Goal: Task Accomplishment & Management: Use online tool/utility

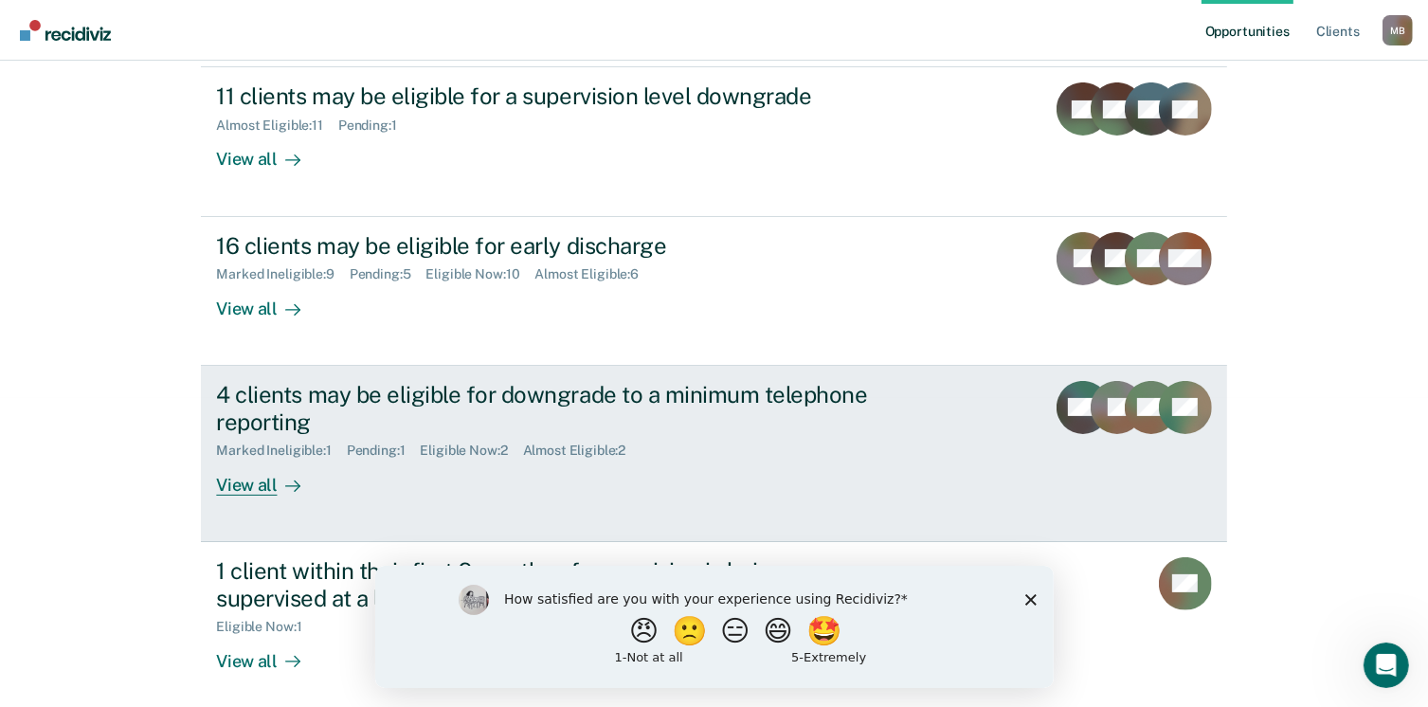
scroll to position [318, 0]
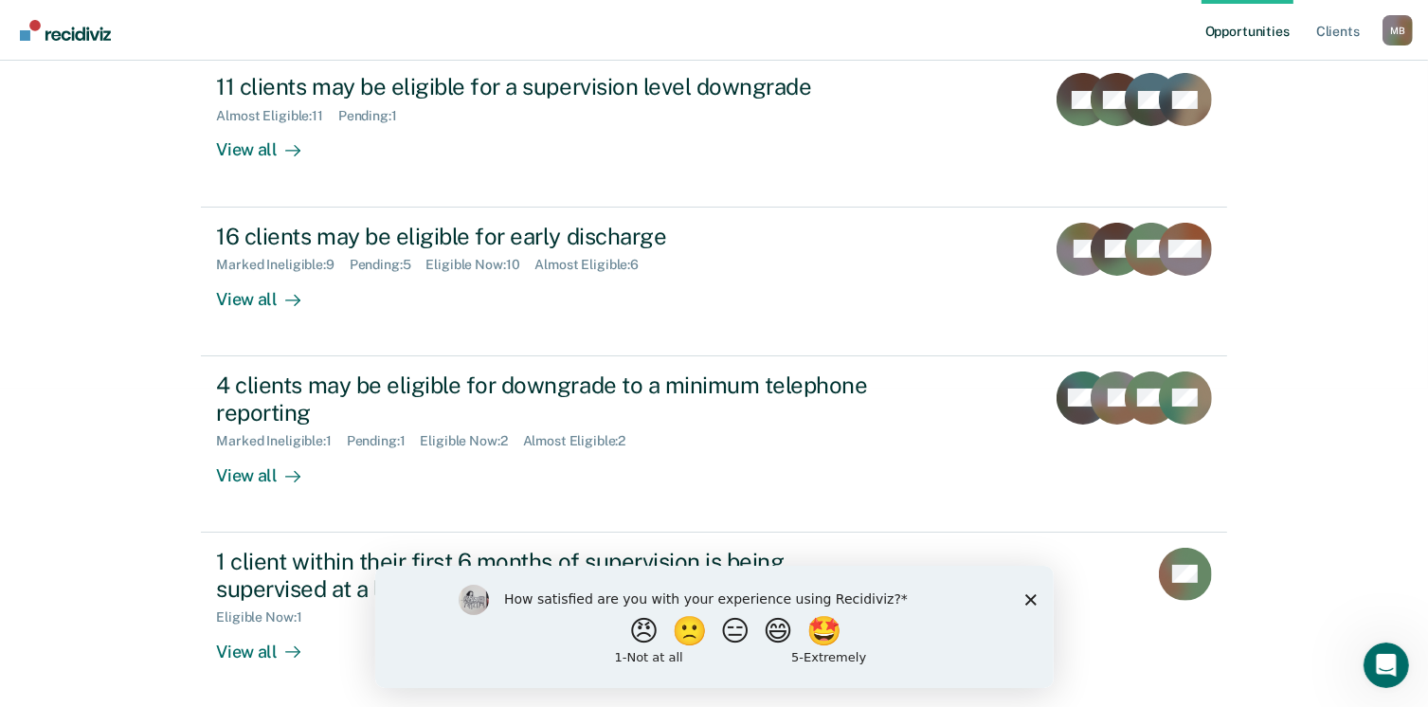
click at [1032, 594] on icon "Close survey" at bounding box center [1029, 598] width 11 height 11
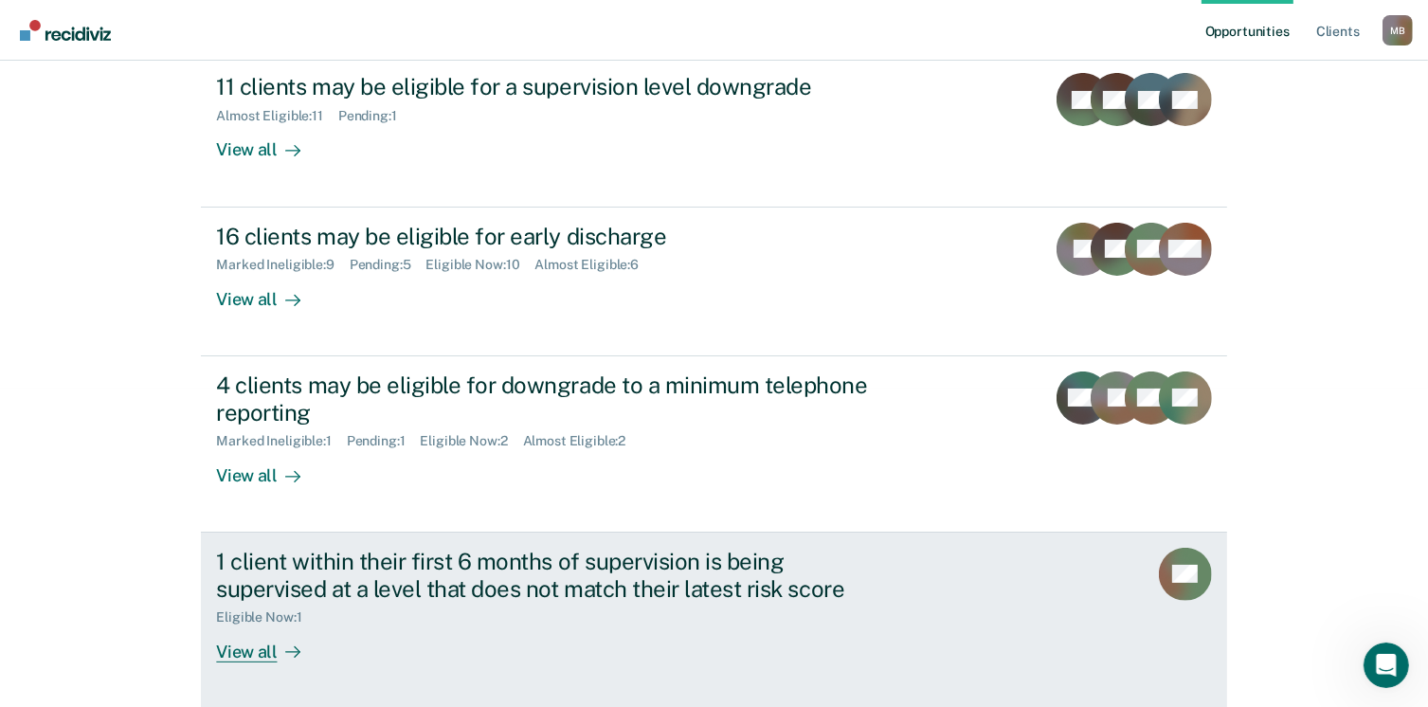
click at [260, 644] on div "View all" at bounding box center [269, 643] width 106 height 37
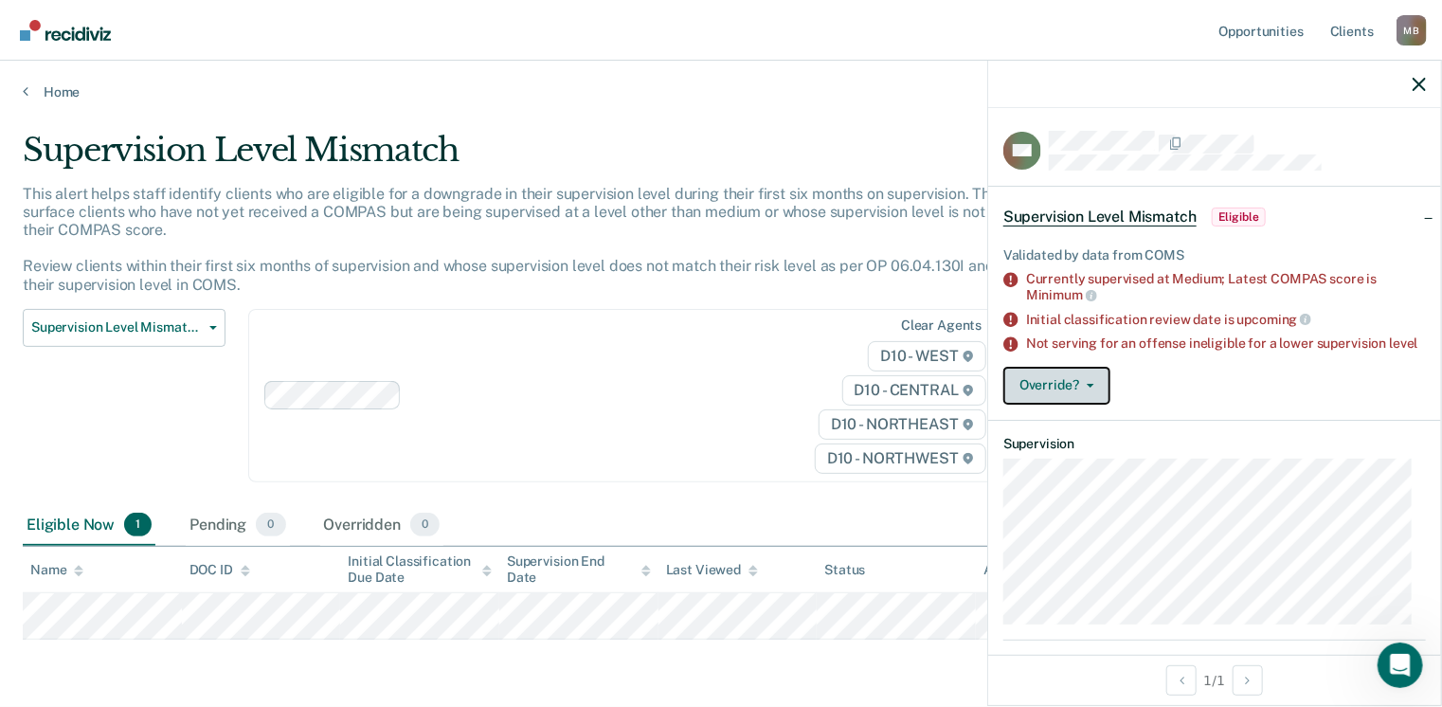
click at [1073, 403] on button "Override?" at bounding box center [1057, 386] width 107 height 38
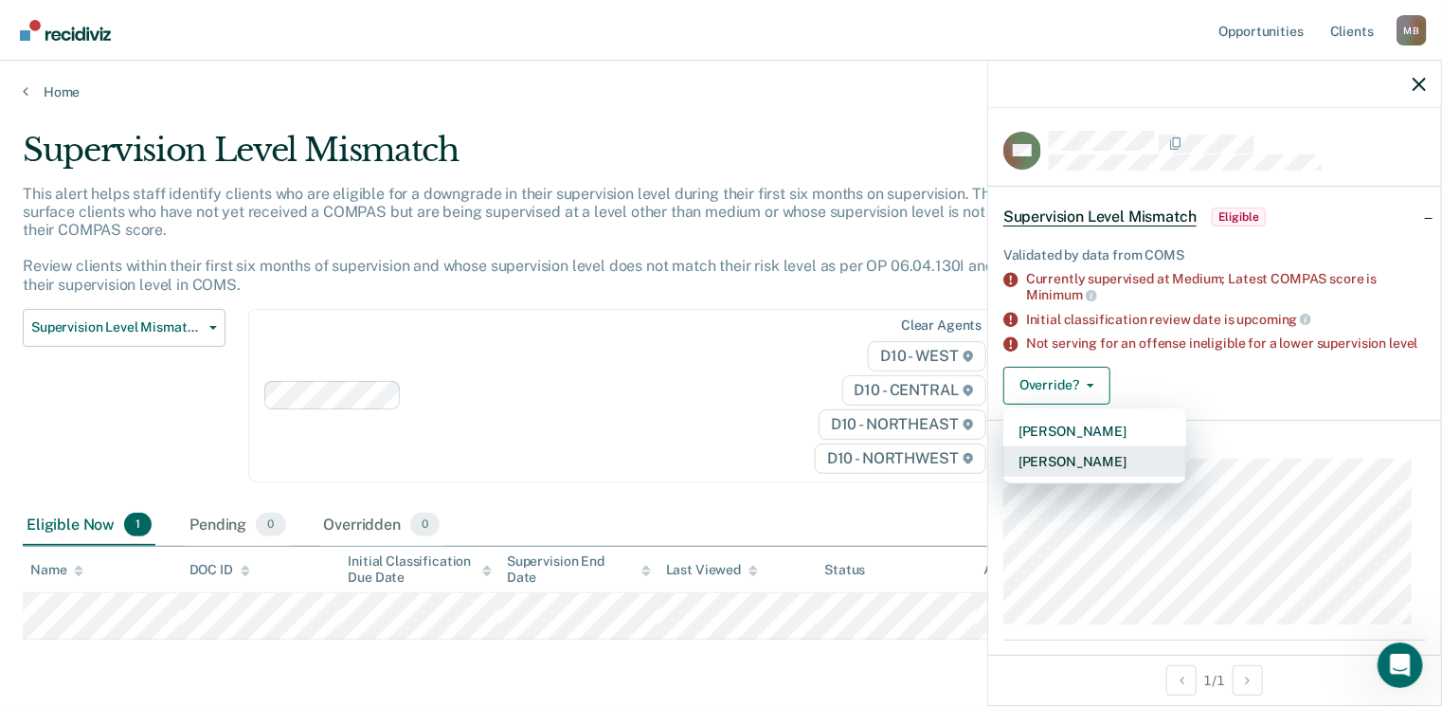
click at [1077, 475] on button "[PERSON_NAME]" at bounding box center [1095, 461] width 183 height 30
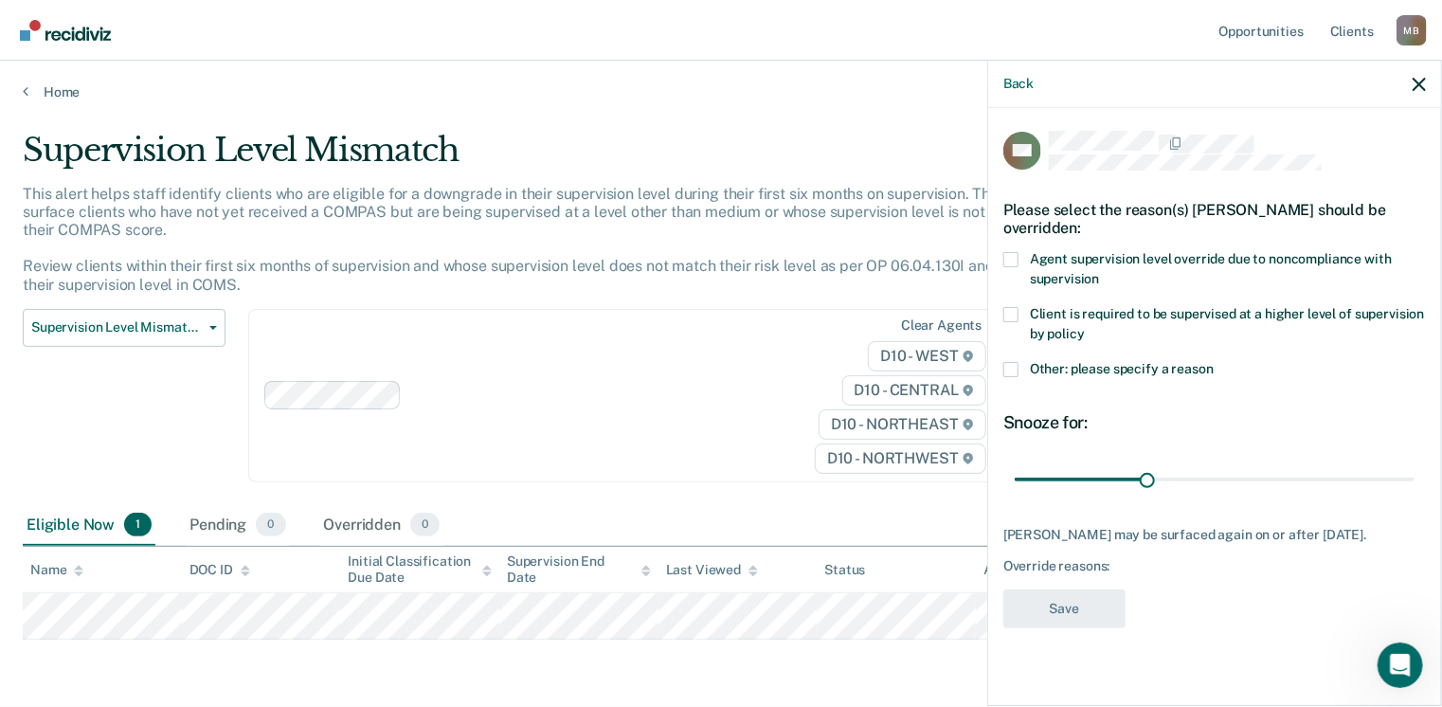
click at [1017, 375] on label "Other: please specify a reason" at bounding box center [1215, 372] width 423 height 20
click at [1214, 362] on input "Other: please specify a reason" at bounding box center [1214, 362] width 0 height 0
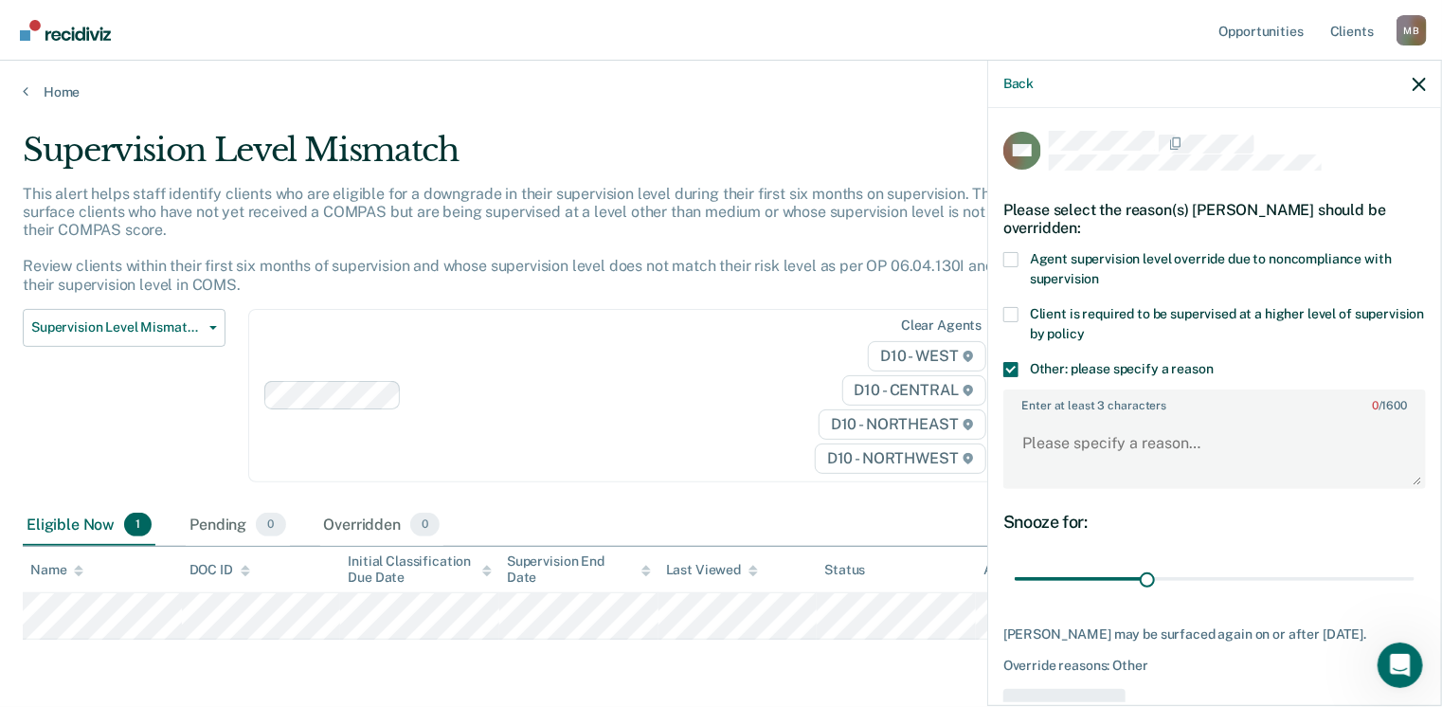
click at [1017, 375] on label "Other: please specify a reason" at bounding box center [1215, 372] width 423 height 20
click at [1214, 362] on input "Other: please specify a reason" at bounding box center [1214, 362] width 0 height 0
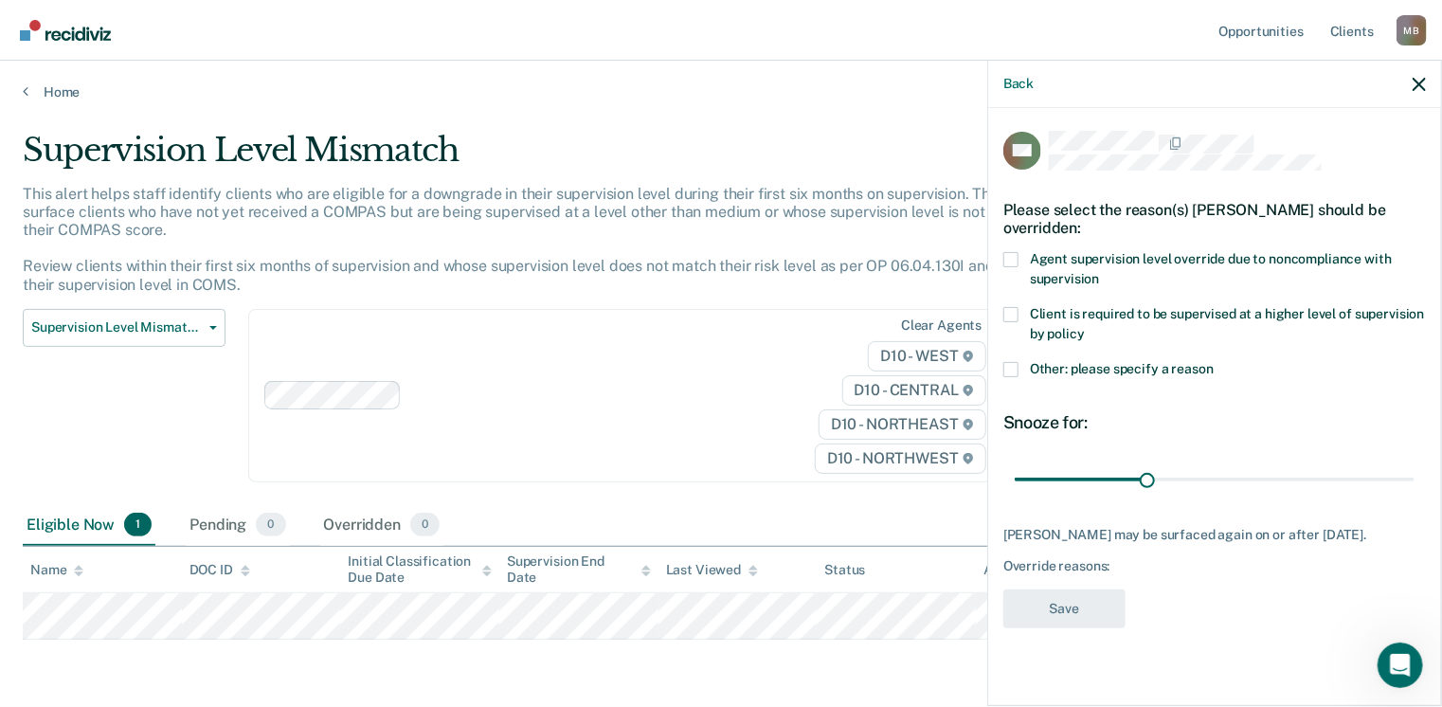
click at [1014, 255] on span at bounding box center [1011, 259] width 15 height 15
click at [1099, 272] on input "Agent supervision level override due to noncompliance with supervision" at bounding box center [1099, 272] width 0 height 0
click at [1019, 254] on label "Agent supervision level override due to noncompliance with supervision" at bounding box center [1215, 272] width 423 height 40
click at [1099, 272] on input "Agent supervision level override due to noncompliance with supervision" at bounding box center [1099, 272] width 0 height 0
click at [1013, 310] on span at bounding box center [1011, 314] width 15 height 15
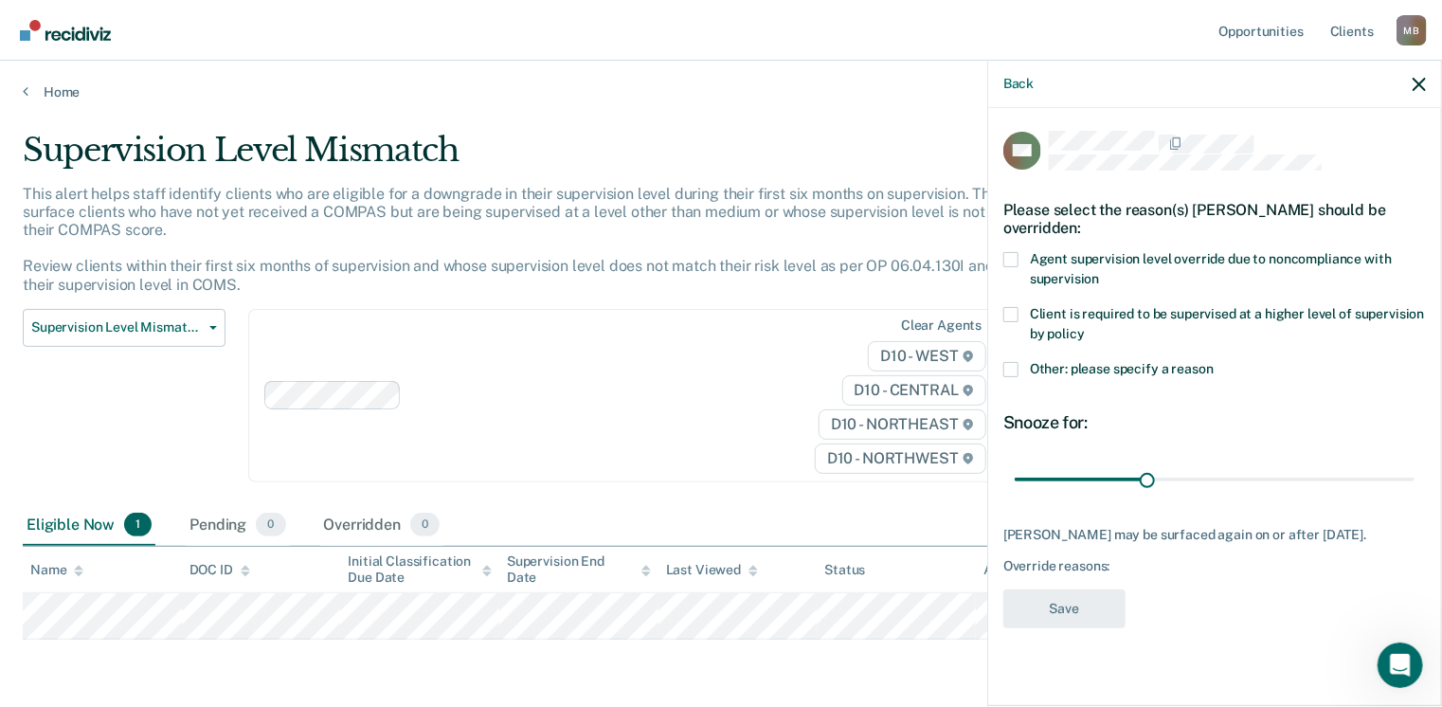
click at [1085, 327] on input "Client is required to be supervised at a higher level of supervision by policy" at bounding box center [1085, 327] width 0 height 0
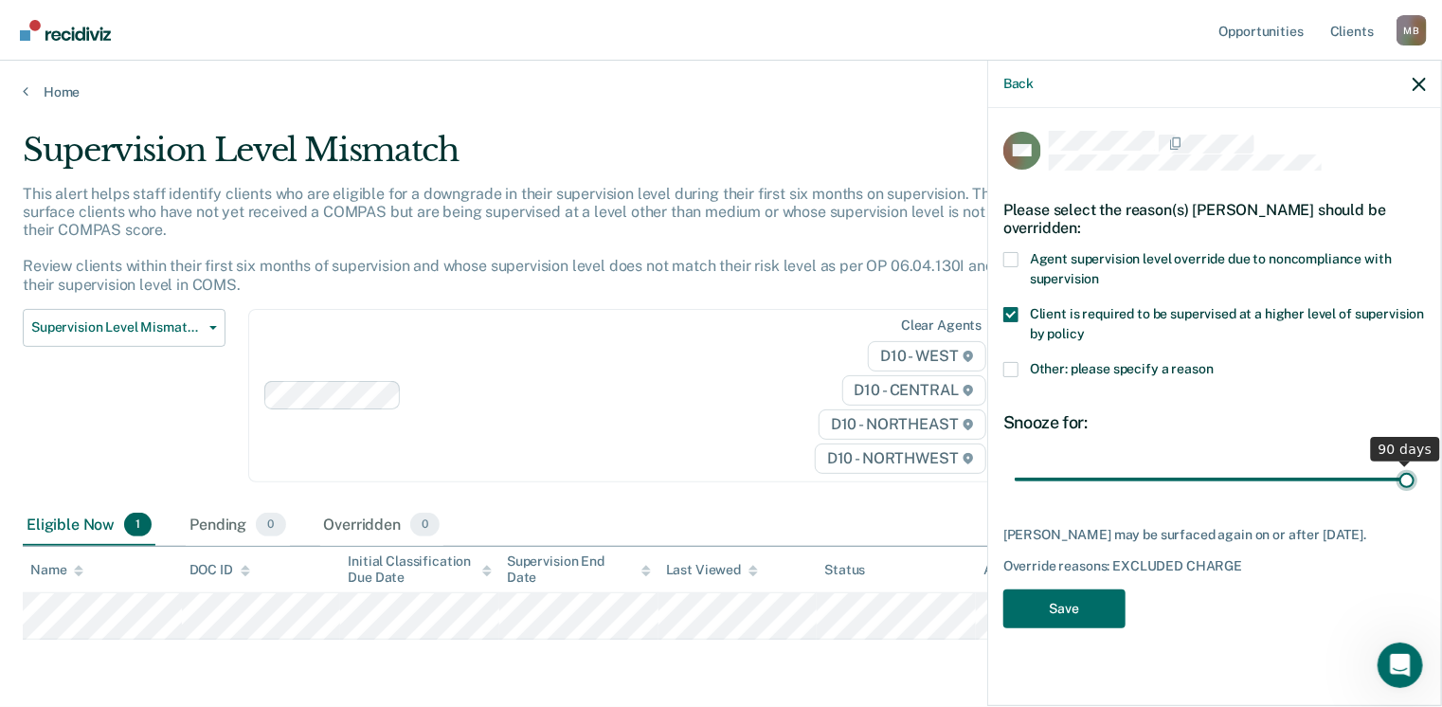
drag, startPoint x: 1149, startPoint y: 472, endPoint x: 1437, endPoint y: 428, distance: 291.4
type input "90"
click at [1415, 463] on input "range" at bounding box center [1215, 479] width 400 height 33
click at [1084, 598] on button "Save" at bounding box center [1065, 608] width 122 height 39
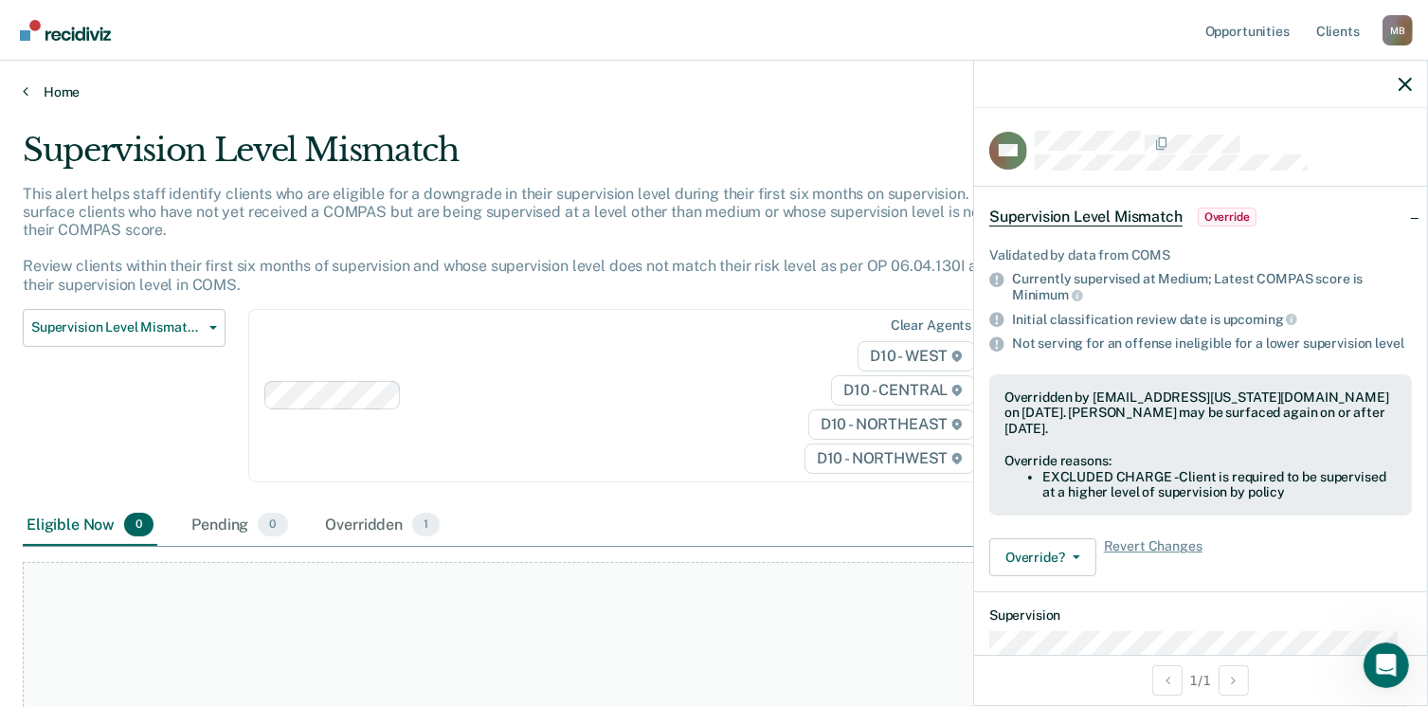
click at [52, 88] on link "Home" at bounding box center [714, 91] width 1383 height 17
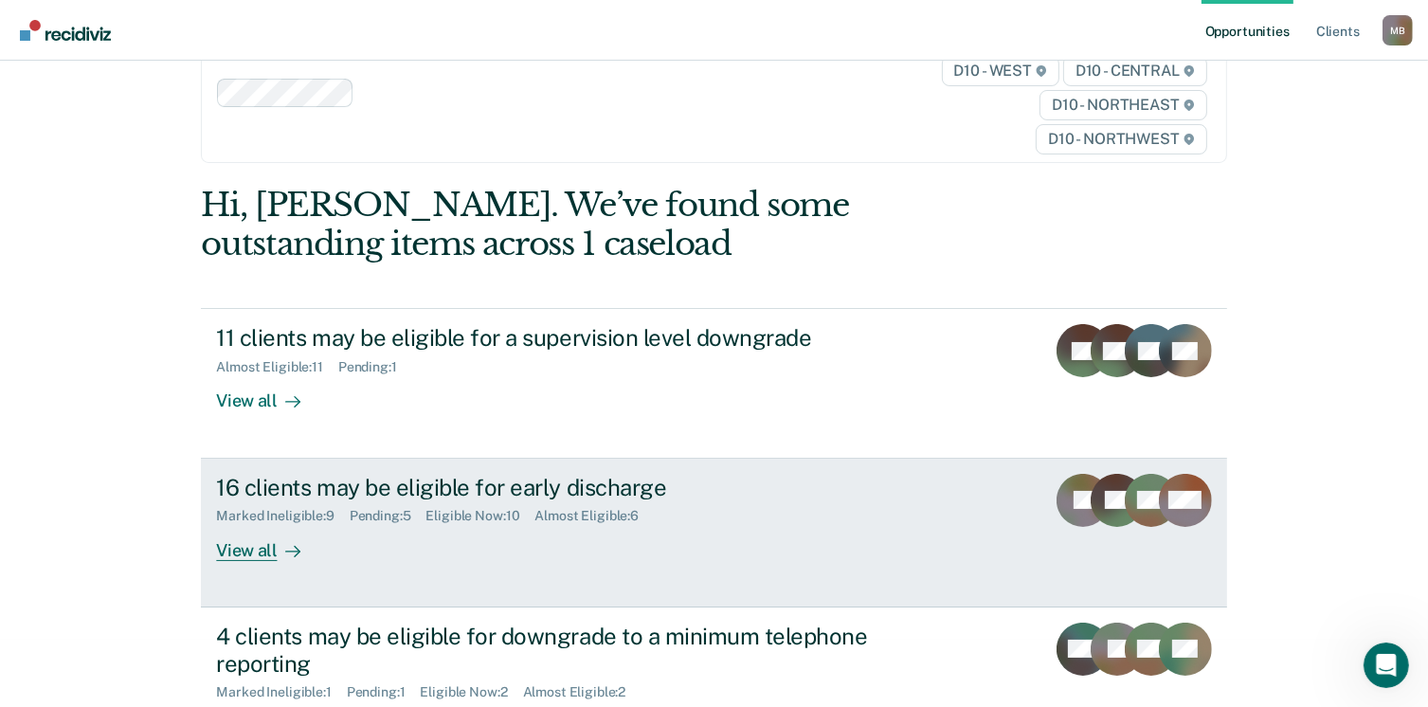
scroll to position [318, 0]
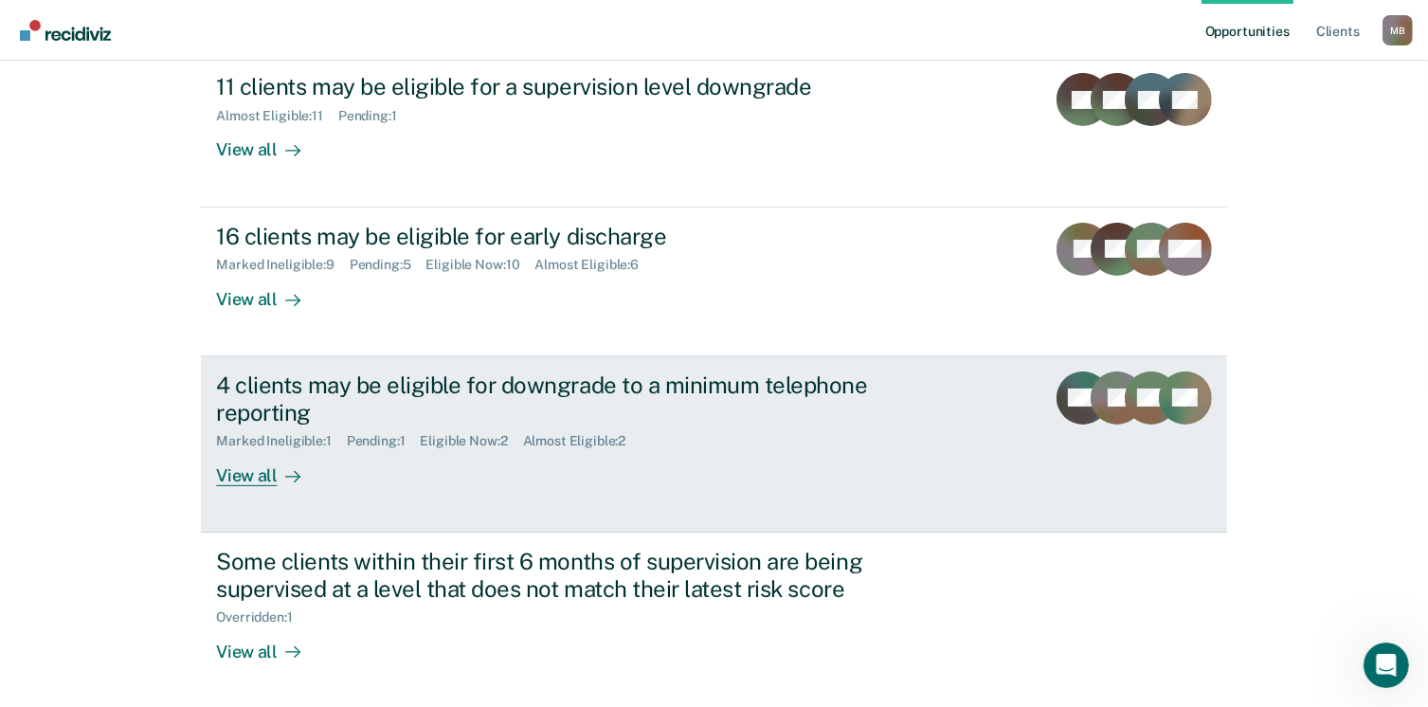
click at [261, 472] on div "View all" at bounding box center [269, 467] width 106 height 37
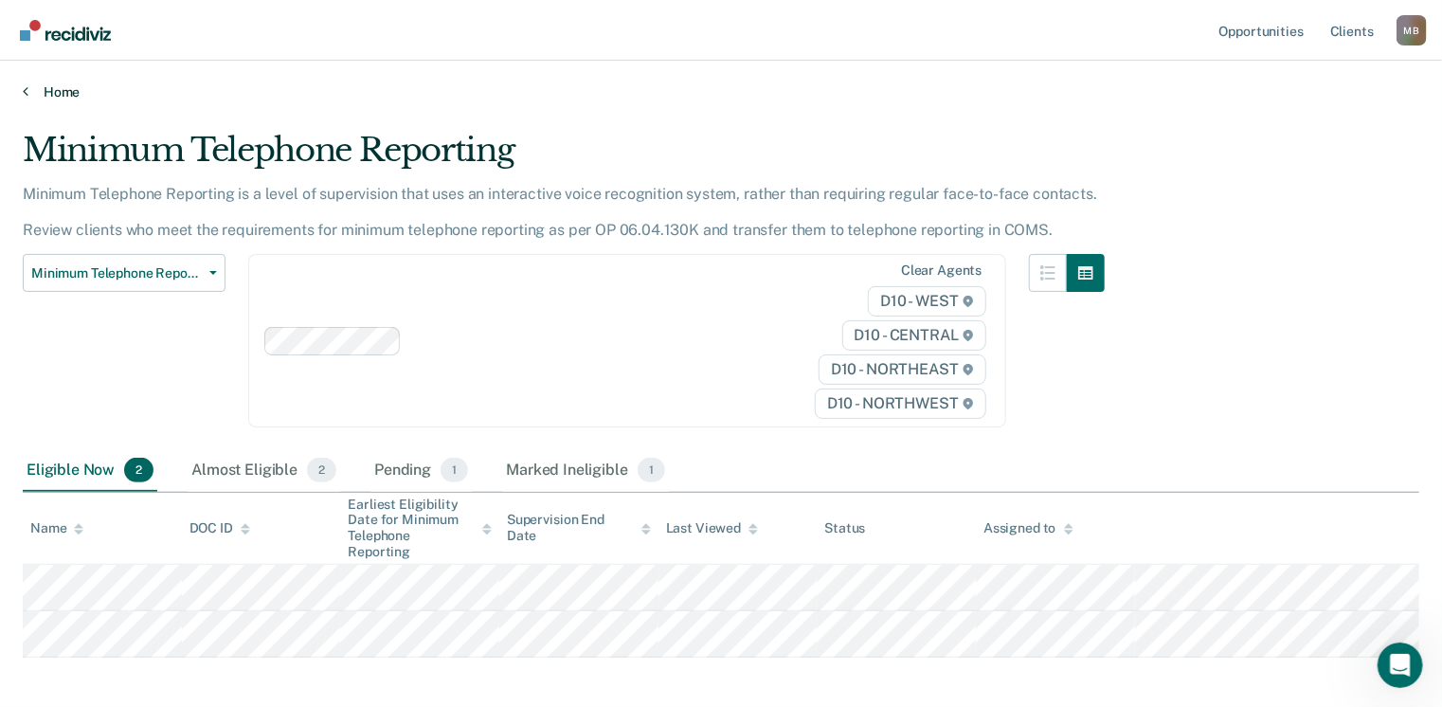
click at [64, 90] on link "Home" at bounding box center [721, 91] width 1397 height 17
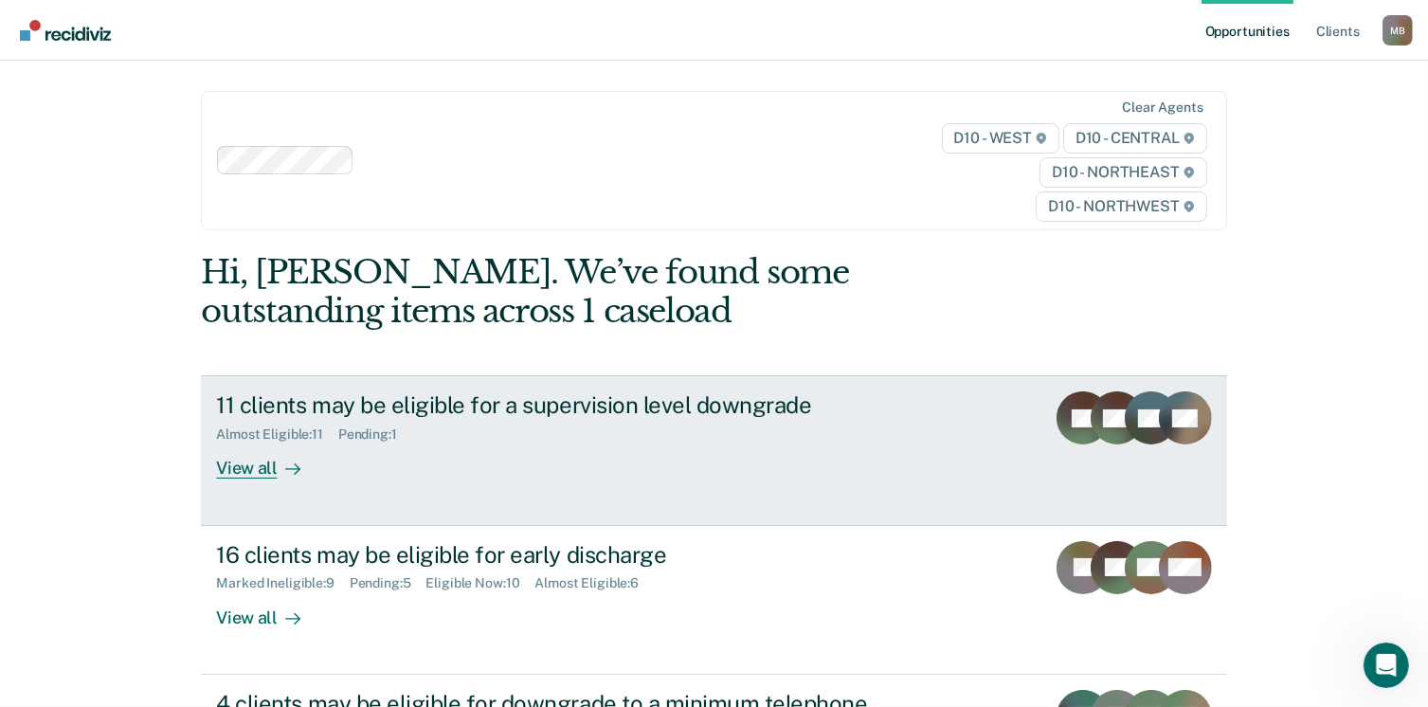
click at [238, 470] on div "View all" at bounding box center [269, 461] width 106 height 37
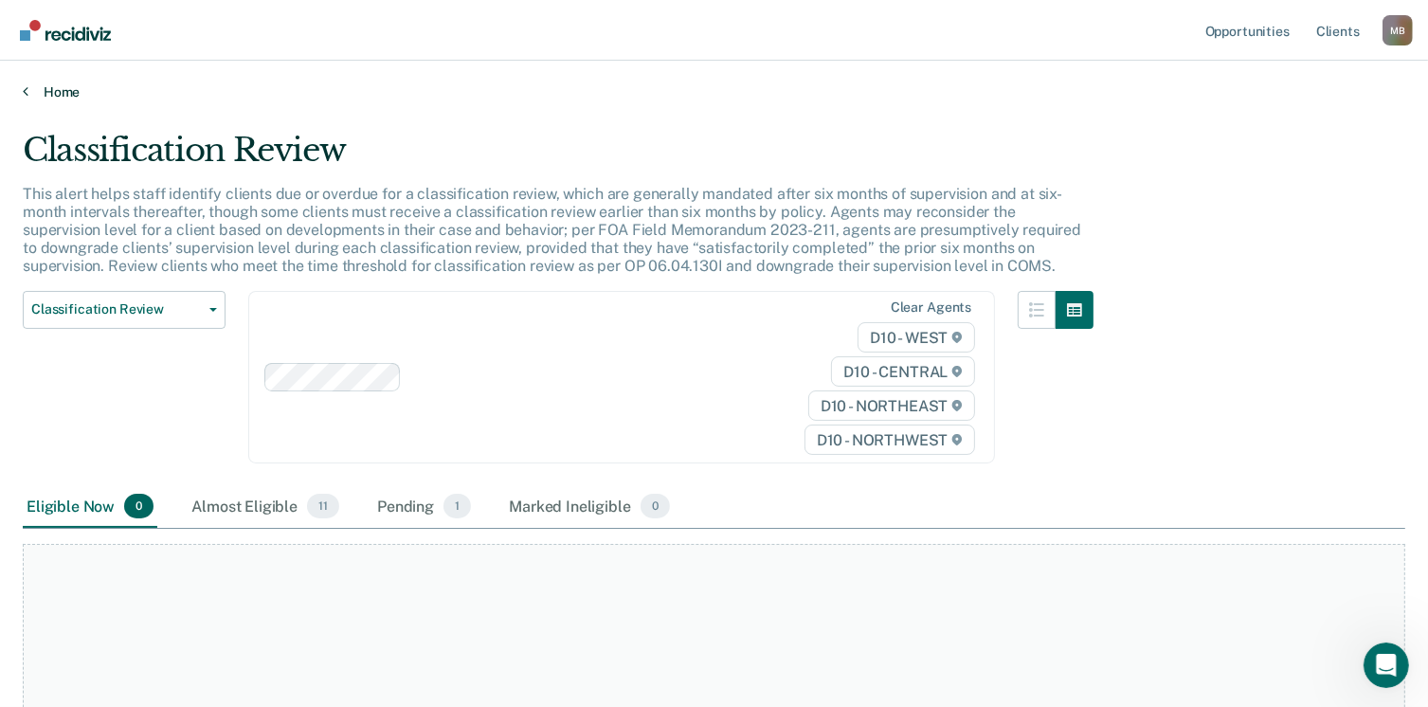
click at [63, 92] on link "Home" at bounding box center [714, 91] width 1383 height 17
